Goal: Task Accomplishment & Management: Manage account settings

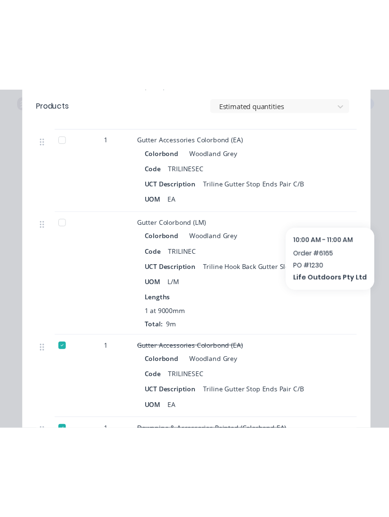
scroll to position [1126, 0]
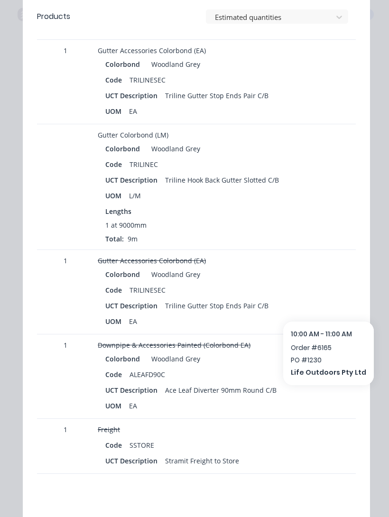
click at [355, 299] on div "UCT Description Triline Gutter Stop Ends Pair C/B" at bounding box center [283, 306] width 357 height 14
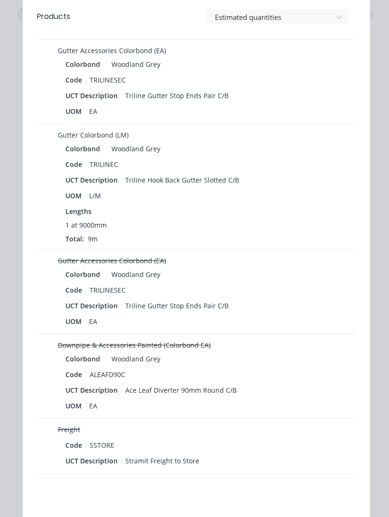
click at [5, 346] on div "Order details Collaborate Checklists 0/0 Tracking Linked Orders Timeline Order …" at bounding box center [194, 258] width 389 height 517
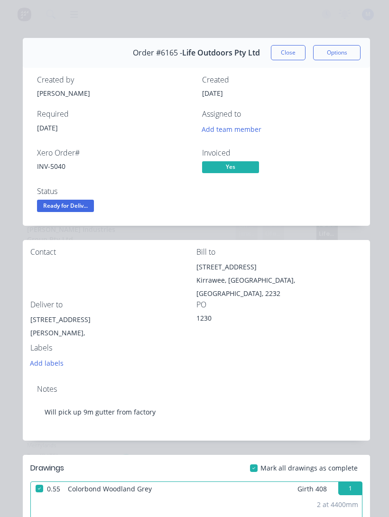
scroll to position [0, 0]
click at [60, 209] on span "Ready for Deliv..." at bounding box center [65, 206] width 57 height 12
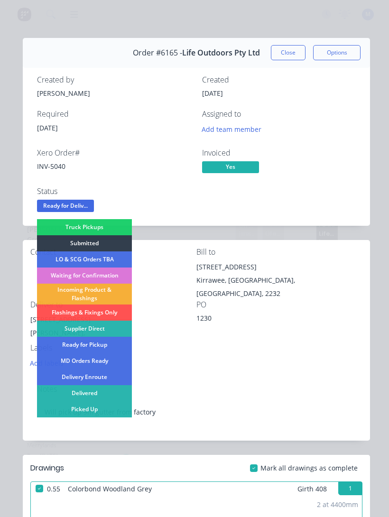
click at [64, 346] on div "Delivered" at bounding box center [84, 393] width 95 height 16
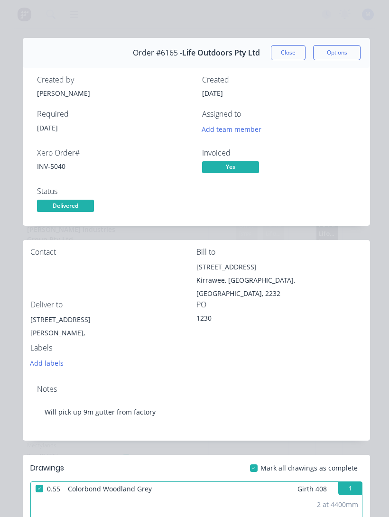
click at [293, 51] on button "Close" at bounding box center [288, 52] width 35 height 15
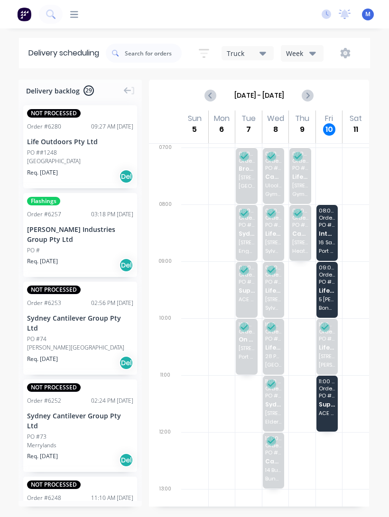
click at [327, 229] on div "08:00 - 09:00 Order # 6230 PO # Sandbar Into Building & Design Pty Ltd [STREET_…" at bounding box center [327, 233] width 22 height 56
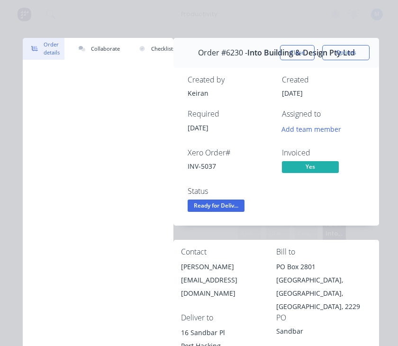
click at [226, 208] on span "Ready for Deliv..." at bounding box center [216, 206] width 57 height 12
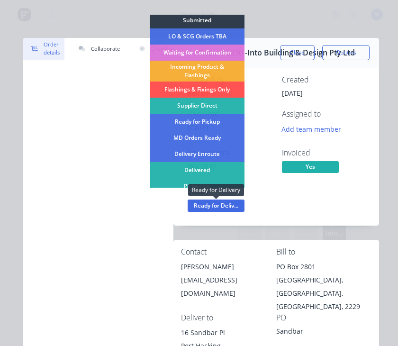
scroll to position [18, 0]
click at [197, 171] on div "Delivered" at bounding box center [197, 171] width 95 height 16
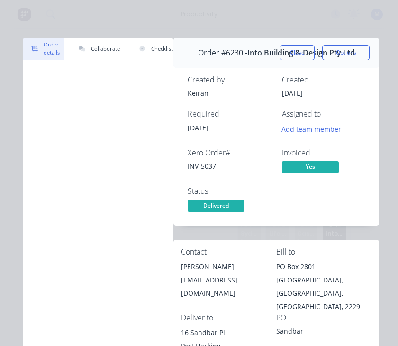
click at [299, 52] on button "Close" at bounding box center [297, 52] width 35 height 15
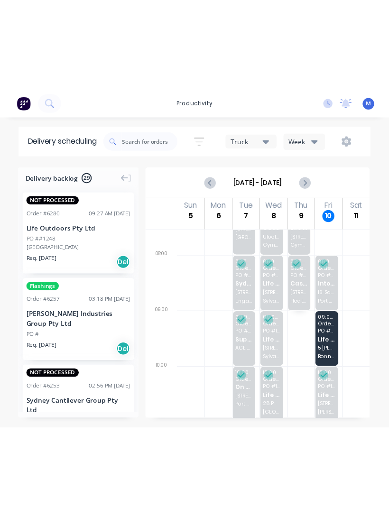
scroll to position [36, 0]
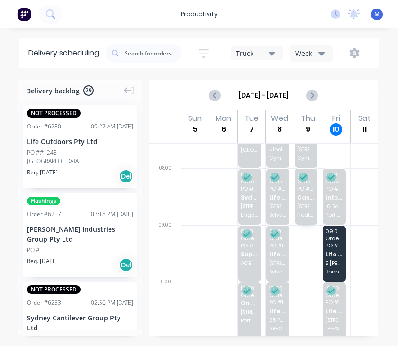
click at [339, 256] on span "Life Outdoors Pty Ltd" at bounding box center [335, 254] width 18 height 6
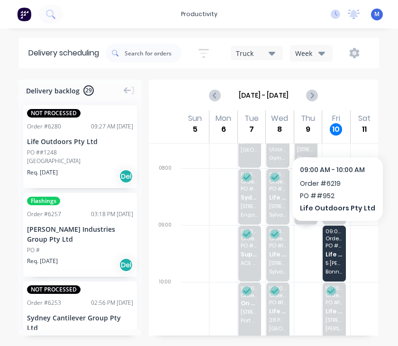
click at [335, 252] on span "Life Outdoors Pty Ltd" at bounding box center [335, 254] width 18 height 6
